Goal: Task Accomplishment & Management: Manage account settings

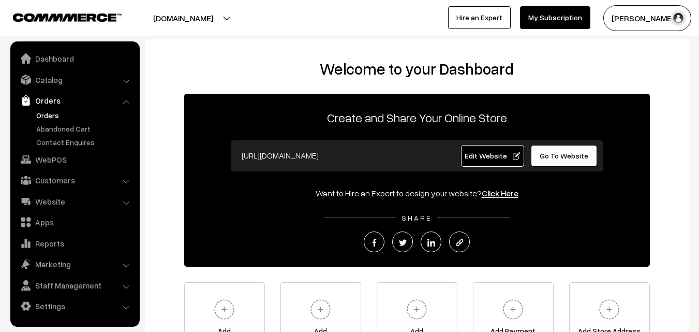
click at [51, 120] on link "Orders" at bounding box center [85, 115] width 102 height 11
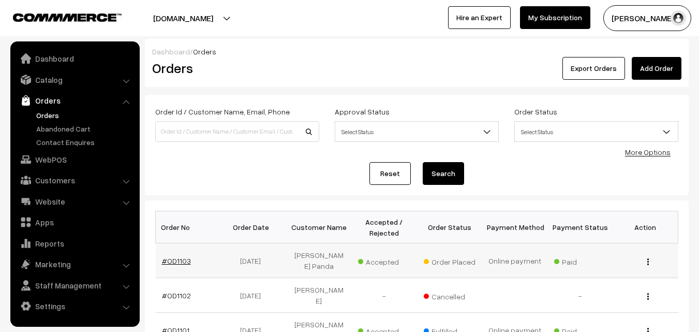
click at [175, 256] on link "#OD1103" at bounding box center [176, 260] width 29 height 9
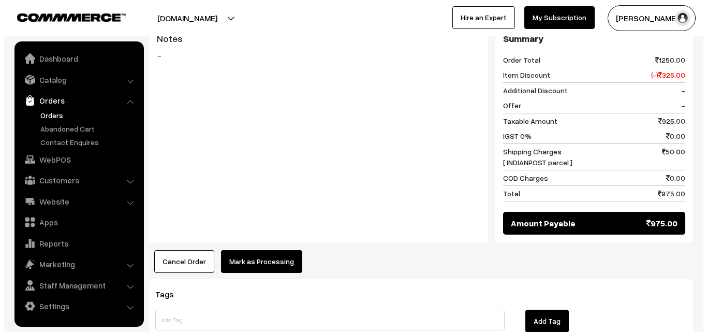
scroll to position [983, 0]
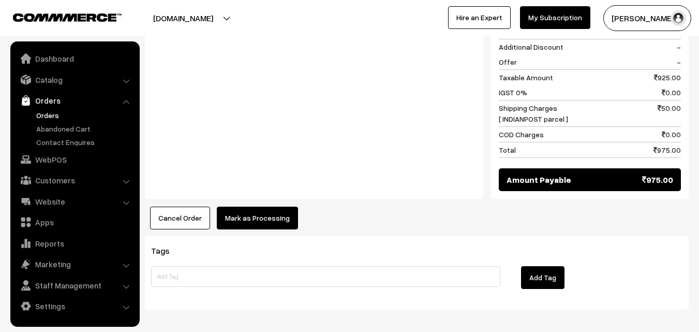
click at [240, 216] on button "Mark as Processing" at bounding box center [257, 218] width 81 height 23
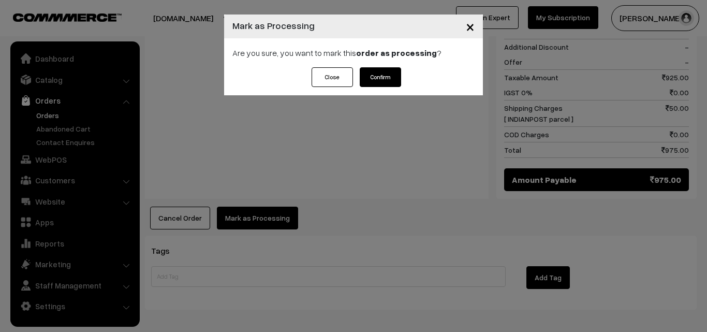
click at [388, 83] on button "Confirm" at bounding box center [380, 77] width 41 height 20
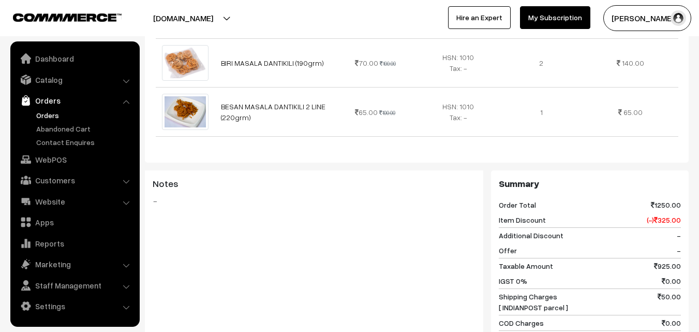
scroll to position [776, 0]
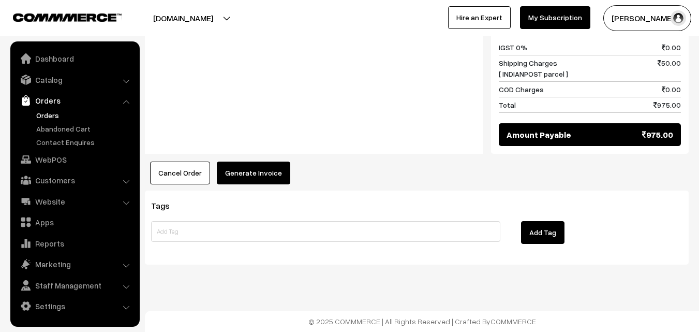
click at [257, 173] on button "Generate Invoice" at bounding box center [253, 172] width 73 height 23
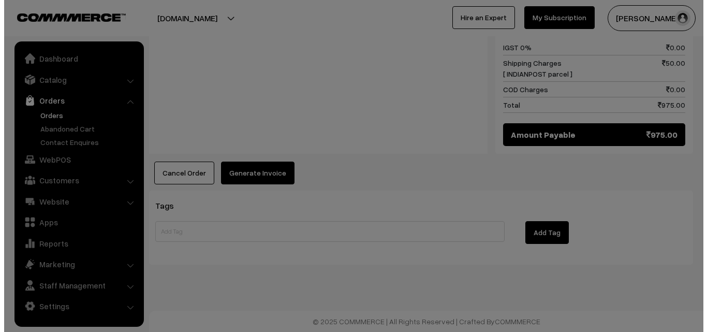
scroll to position [965, 0]
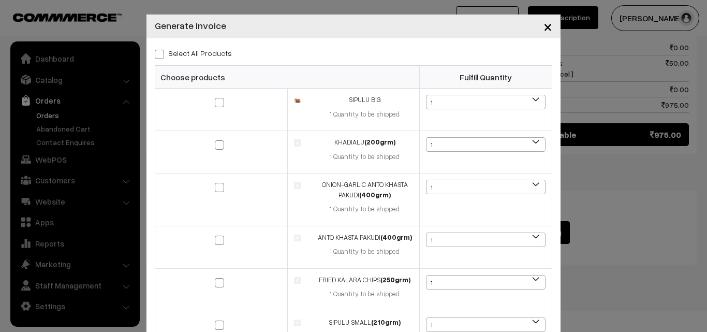
click at [165, 48] on label "Select All Products" at bounding box center [193, 53] width 77 height 11
click at [161, 49] on input "Select All Products" at bounding box center [158, 52] width 7 height 7
checkbox input "true"
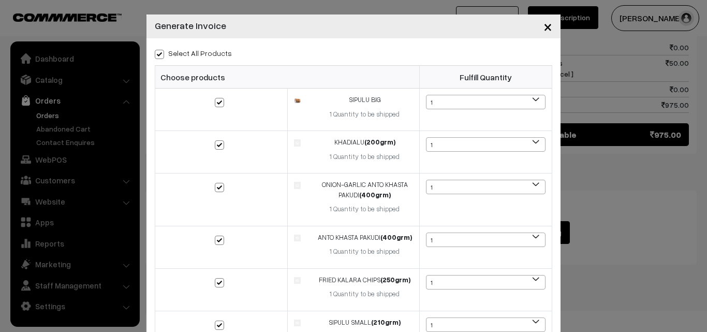
checkbox input "true"
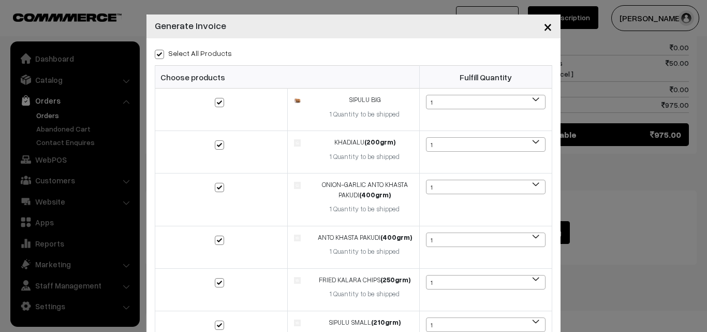
checkbox input "true"
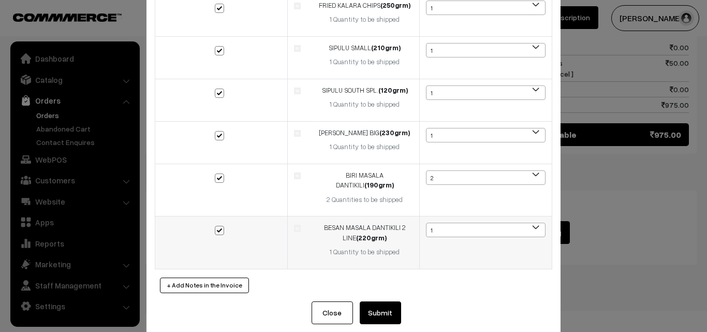
scroll to position [279, 0]
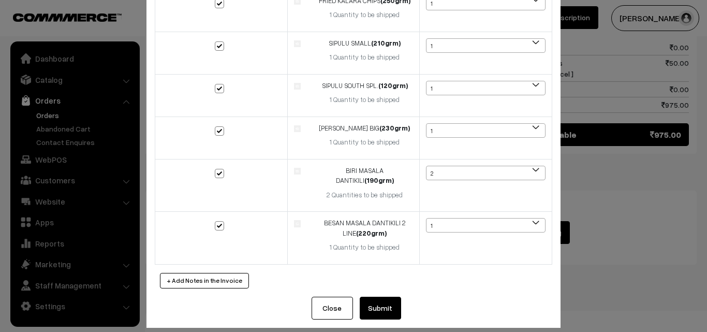
click at [378, 297] on button "Submit" at bounding box center [380, 308] width 41 height 23
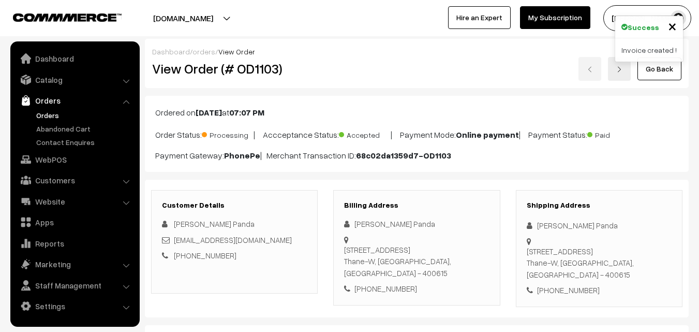
scroll to position [958, 0]
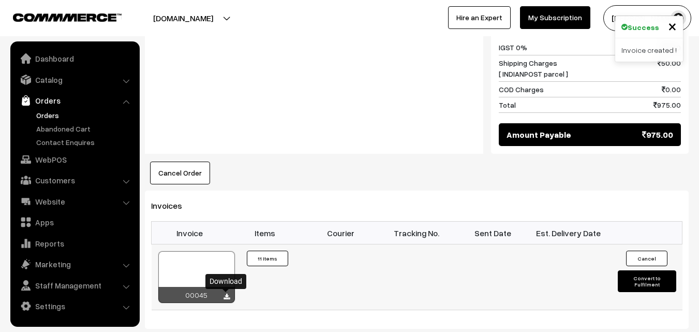
click at [228, 295] on icon at bounding box center [227, 296] width 6 height 7
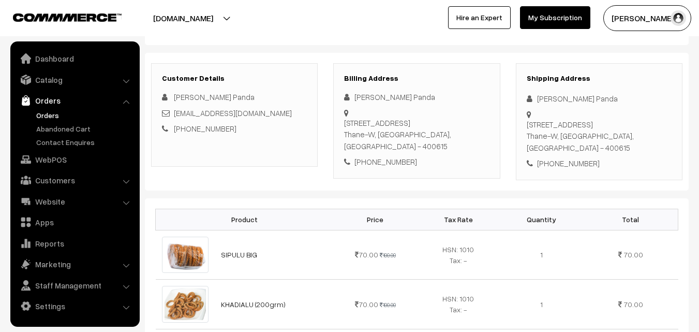
scroll to position [52, 0]
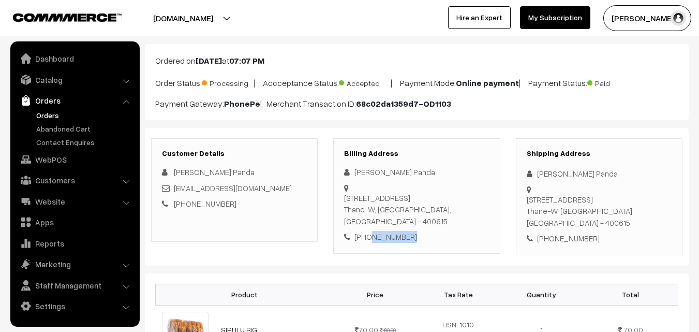
drag, startPoint x: 367, startPoint y: 239, endPoint x: 418, endPoint y: 237, distance: 50.8
click at [418, 237] on div "[PHONE_NUMBER]" at bounding box center [416, 237] width 145 height 12
copy div "9022237440"
